Goal: Information Seeking & Learning: Learn about a topic

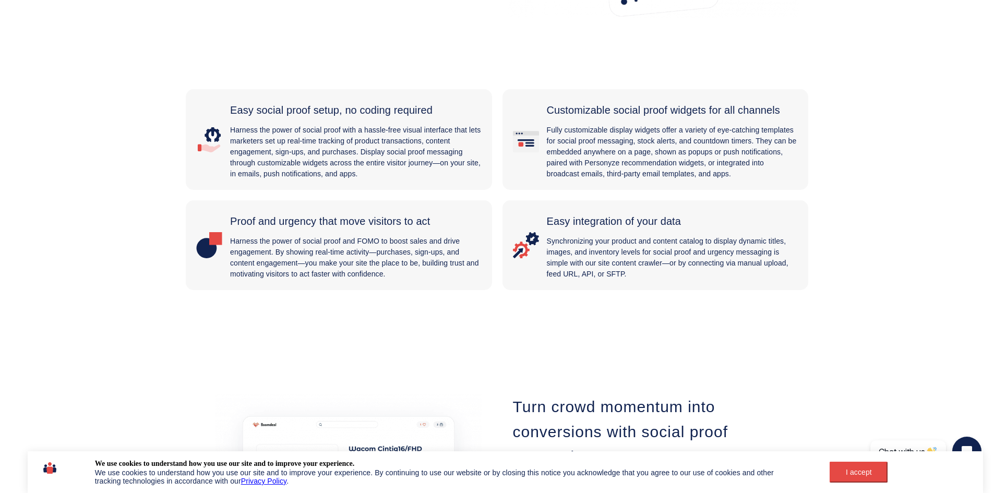
click at [872, 467] on button "I accept" at bounding box center [859, 472] width 58 height 21
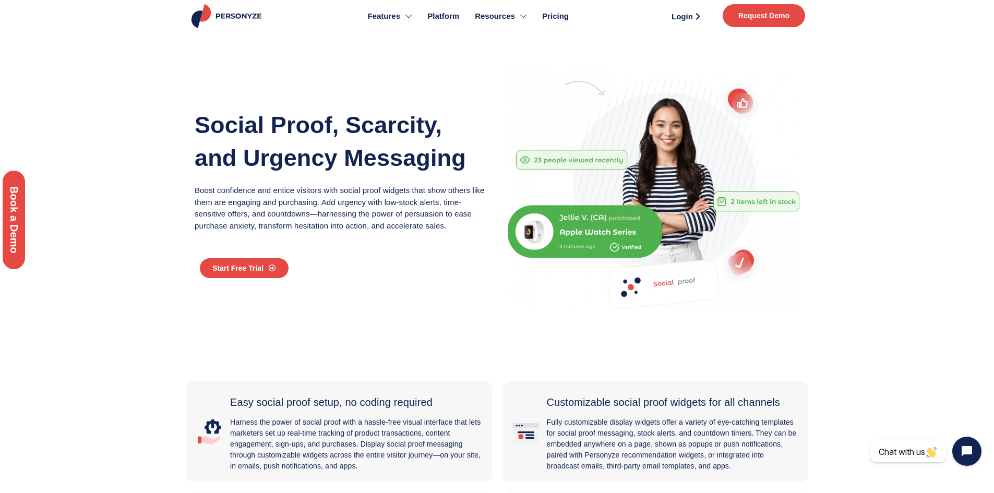
scroll to position [0, 0]
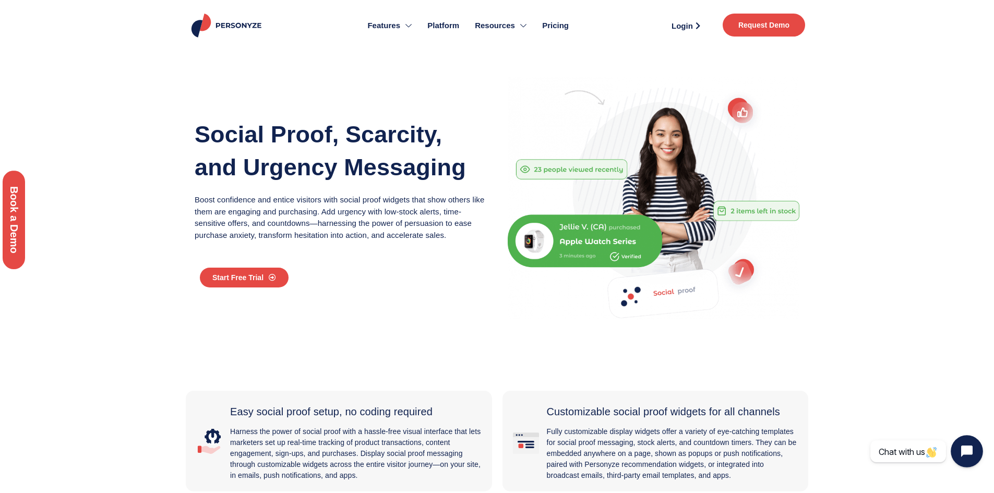
click at [965, 446] on icon "Open chat widget" at bounding box center [973, 452] width 16 height 16
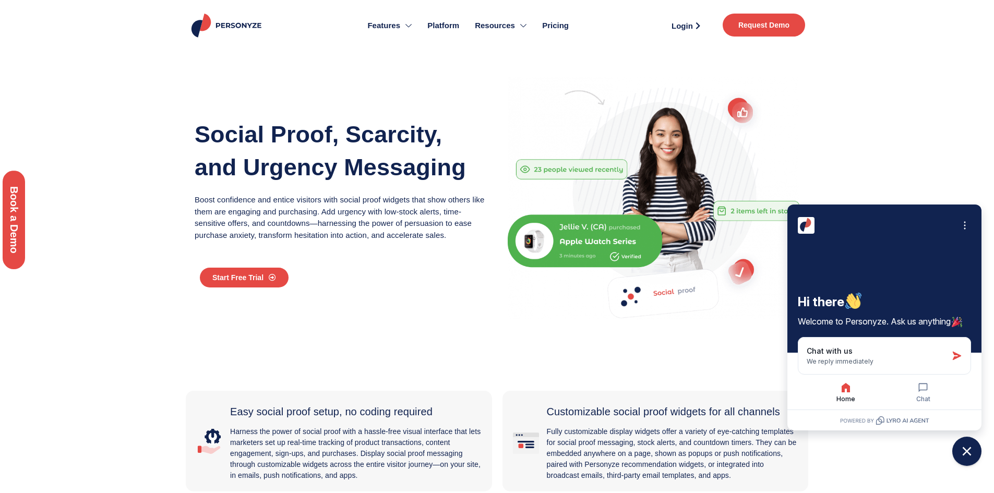
click at [928, 150] on section "Social Proof, Scarcity, and Urgency Messaging Boost confidence and entice visit…" at bounding box center [497, 207] width 994 height 322
click at [981, 70] on section "Social Proof, Scarcity, and Urgency Messaging Boost confidence and entice visit…" at bounding box center [497, 207] width 994 height 322
click at [968, 446] on icon "Close chat widget" at bounding box center [967, 452] width 16 height 16
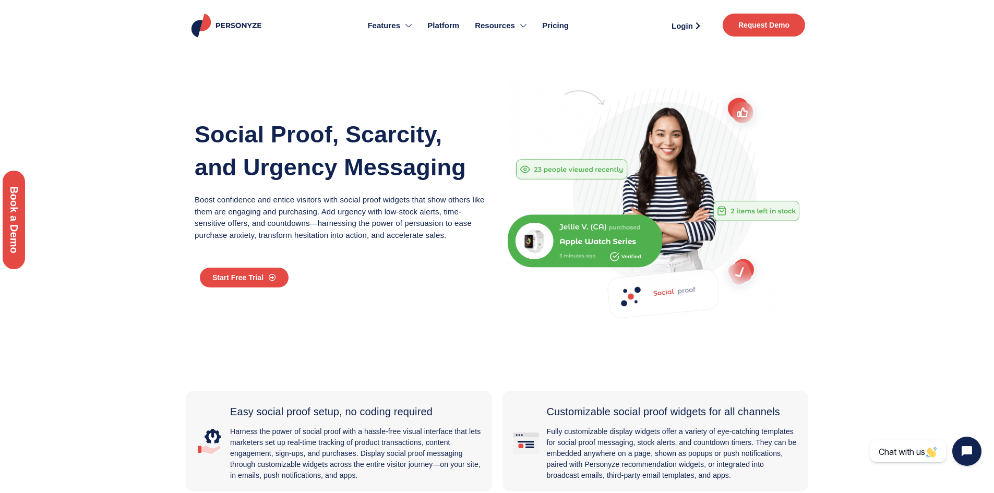
click at [561, 29] on span "Pricing" at bounding box center [555, 26] width 27 height 12
